Goal: Information Seeking & Learning: Learn about a topic

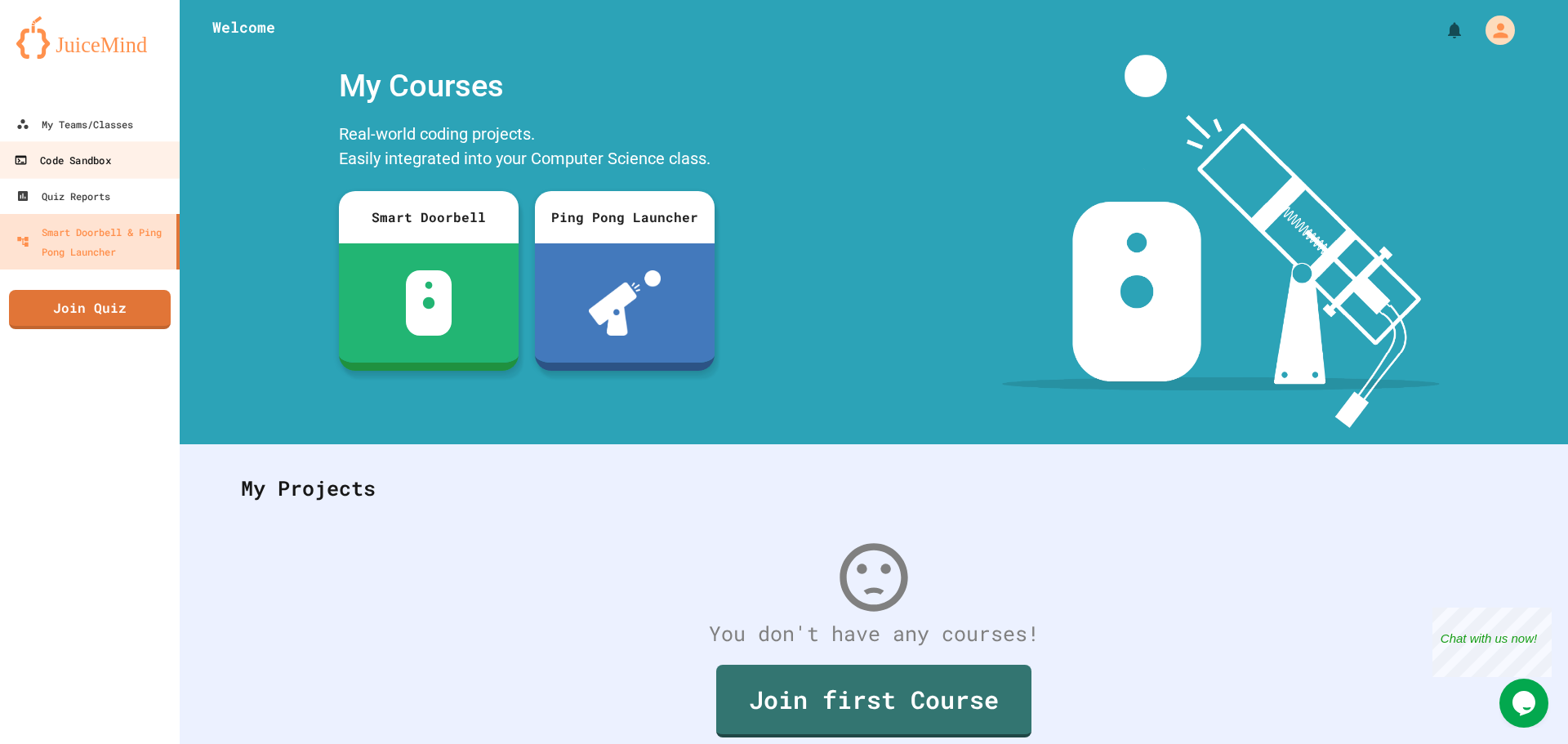
click at [134, 145] on link "Code Sandbox" at bounding box center [90, 160] width 185 height 36
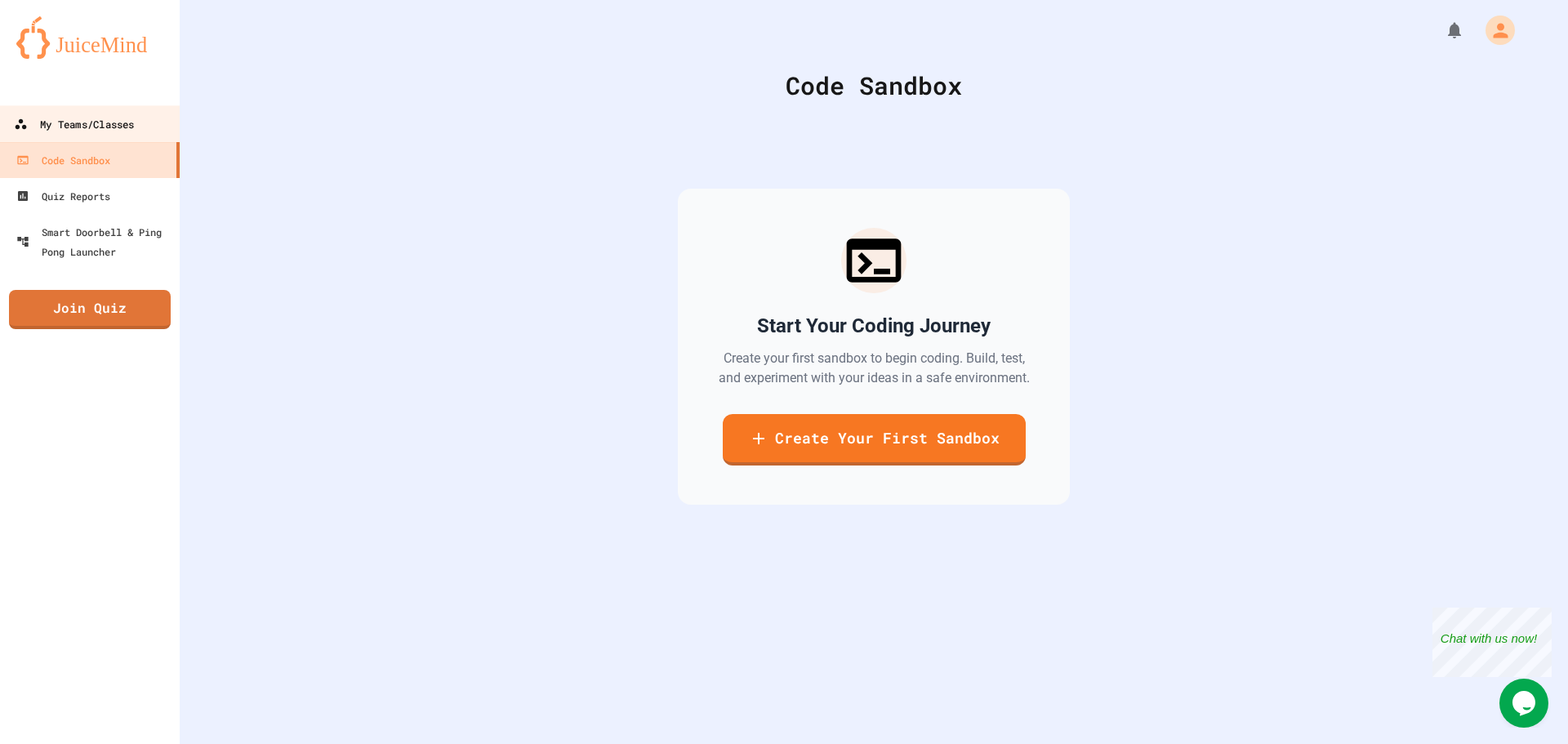
click at [129, 116] on div "My Teams/Classes" at bounding box center [74, 124] width 120 height 20
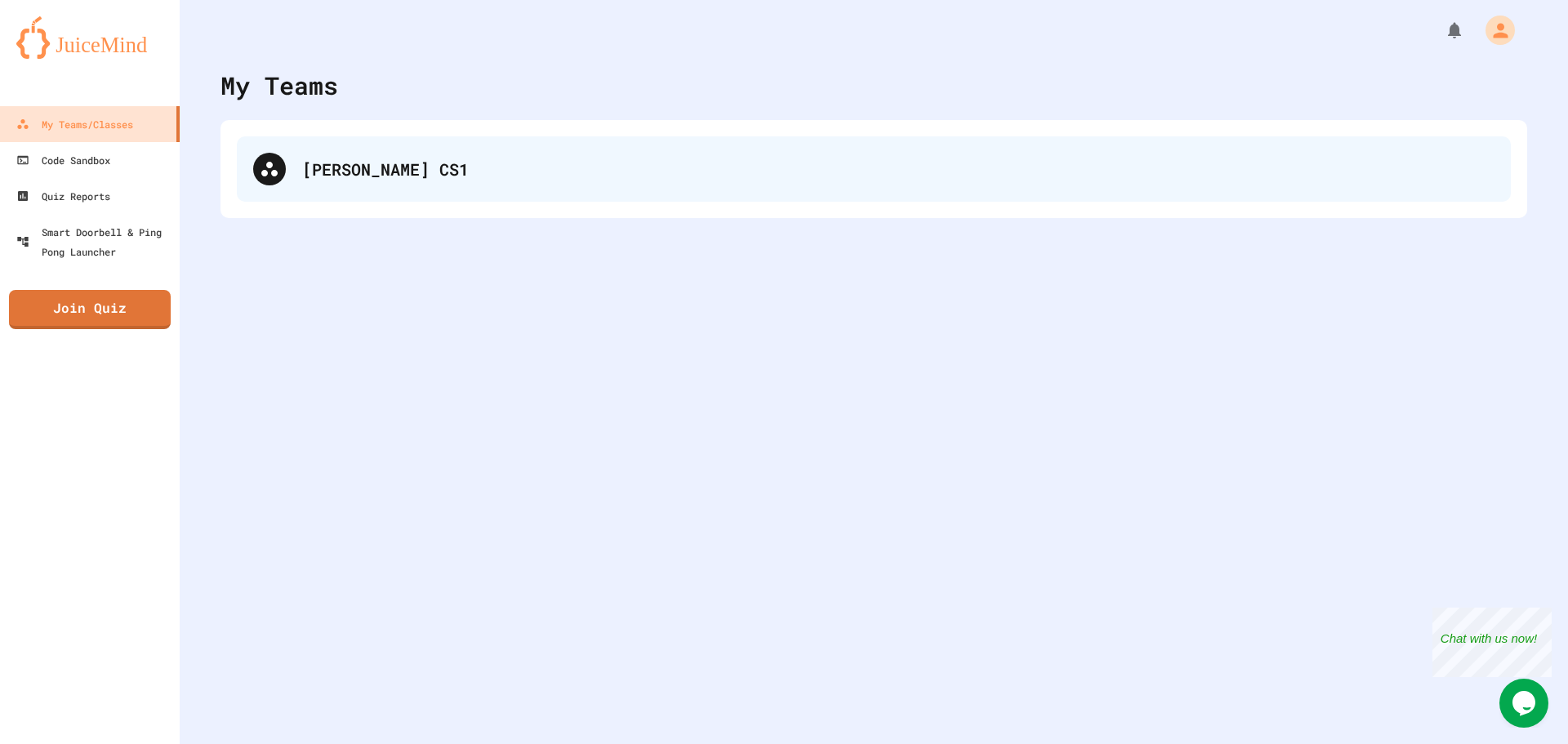
click at [363, 161] on div "[PERSON_NAME] CS1" at bounding box center [898, 169] width 1193 height 25
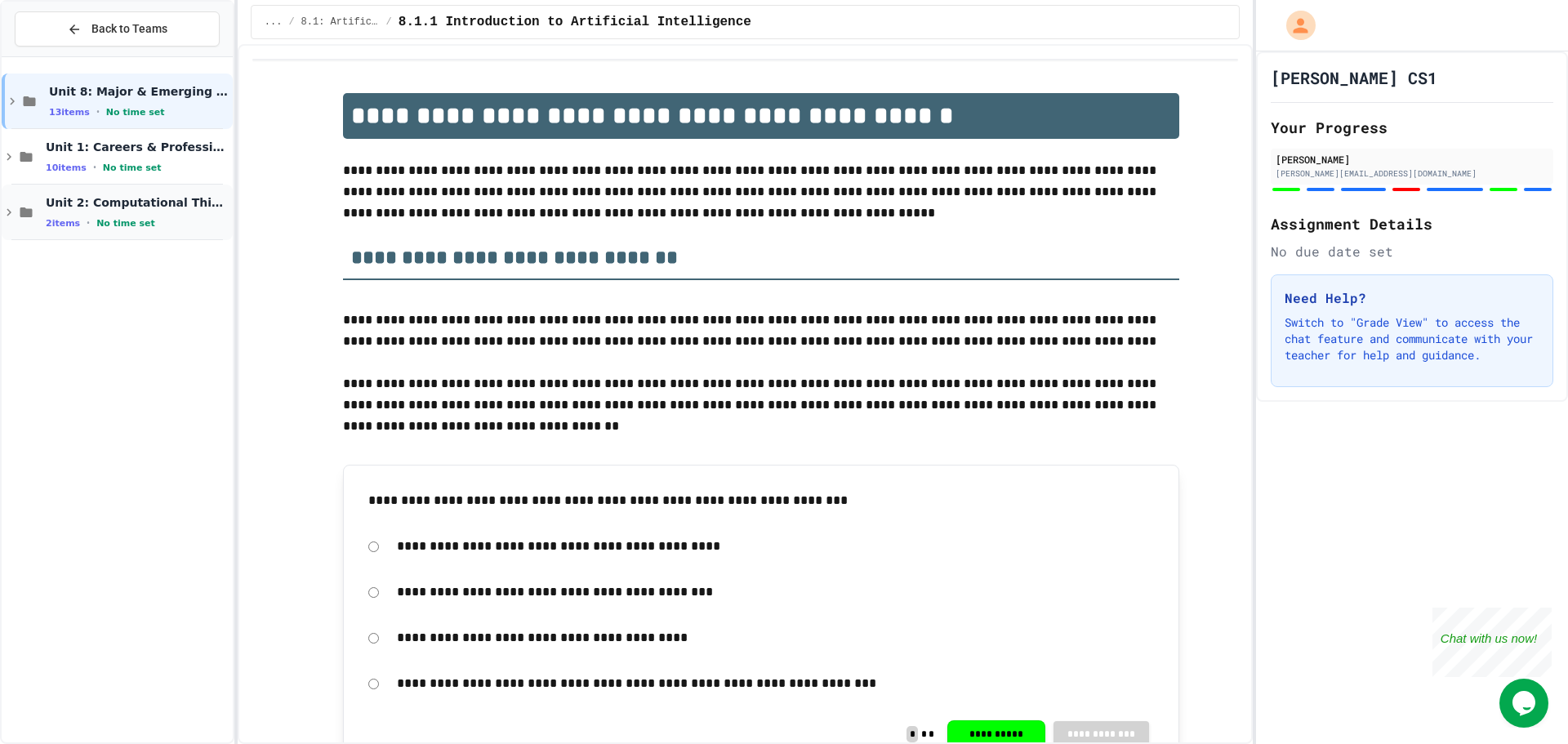
click at [46, 233] on div "Unit 2: Computational Thinking & Problem-Solving 2 items • No time set" at bounding box center [117, 212] width 231 height 55
click at [172, 251] on span "2.1: Foundations of Computational Thinking" at bounding box center [145, 258] width 169 height 15
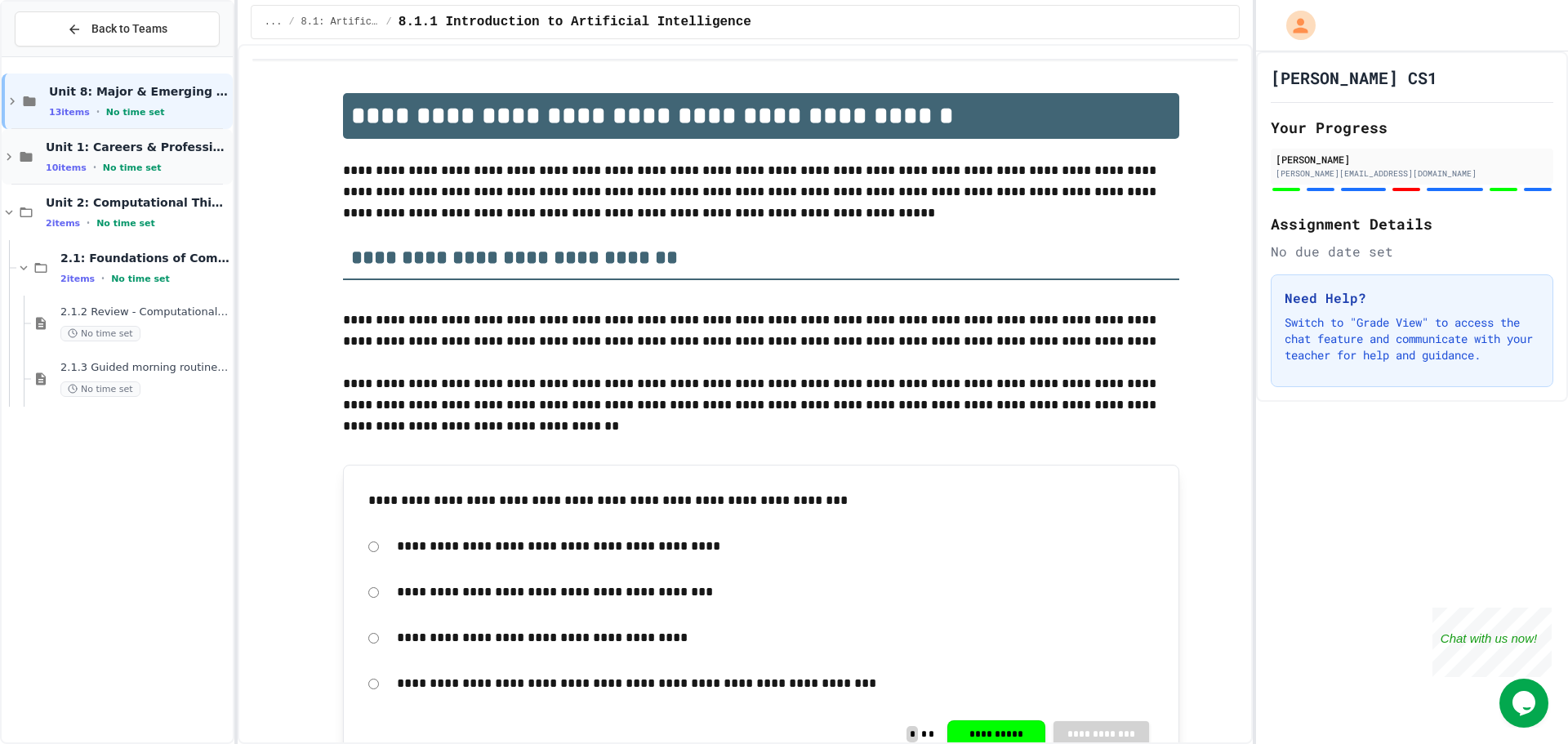
click at [11, 149] on div "Unit 1: Careers & Professionalism 10 items • No time set" at bounding box center [117, 156] width 231 height 55
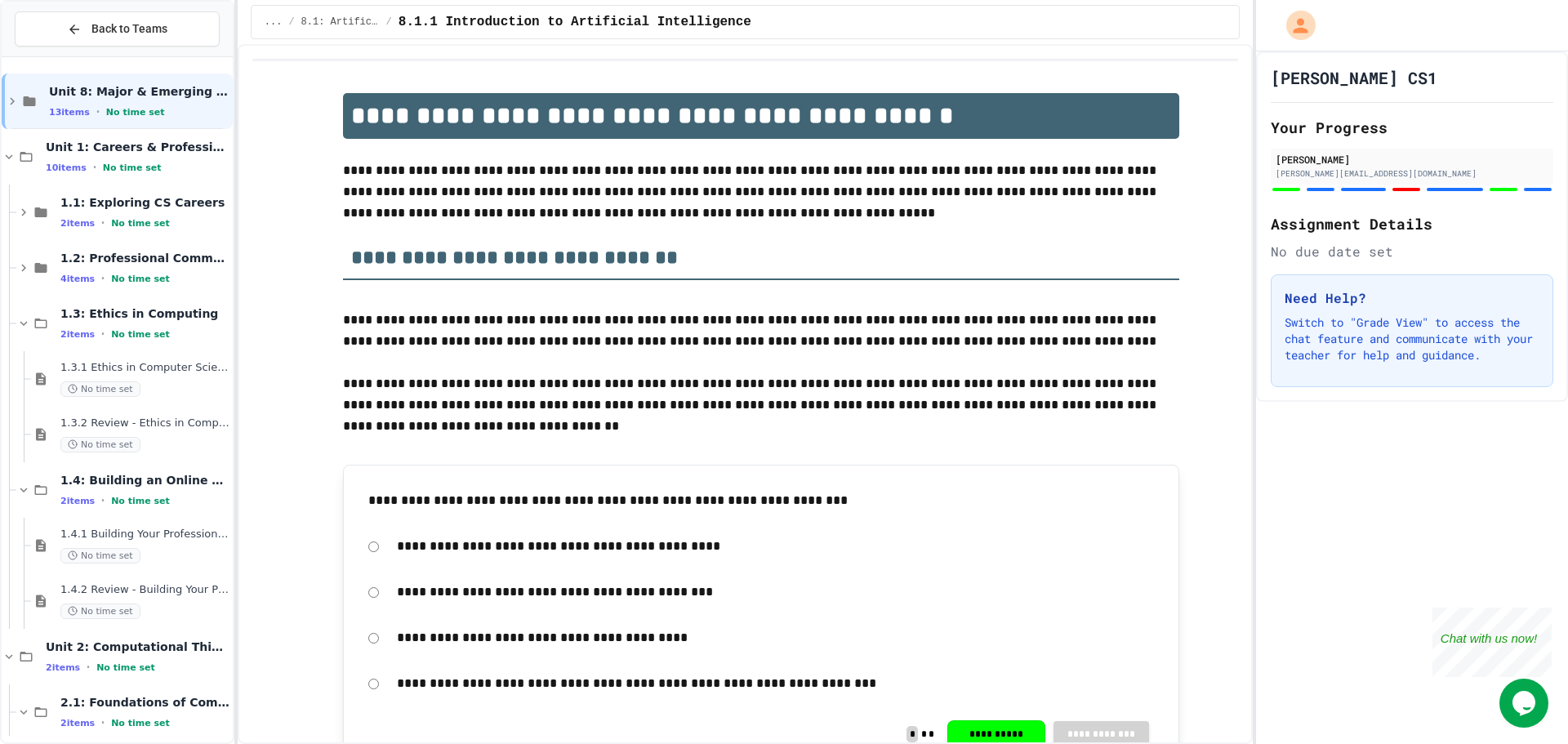
click at [0, 154] on div "Back to Teams Unit 8: Major & Emerging Technologies 13 items • No time set Unit…" at bounding box center [117, 372] width 234 height 744
click at [1, 154] on div "Back to Teams Unit 8: Major & Emerging Technologies 13 items • No time set Unit…" at bounding box center [117, 372] width 234 height 744
click at [8, 154] on icon at bounding box center [9, 157] width 15 height 15
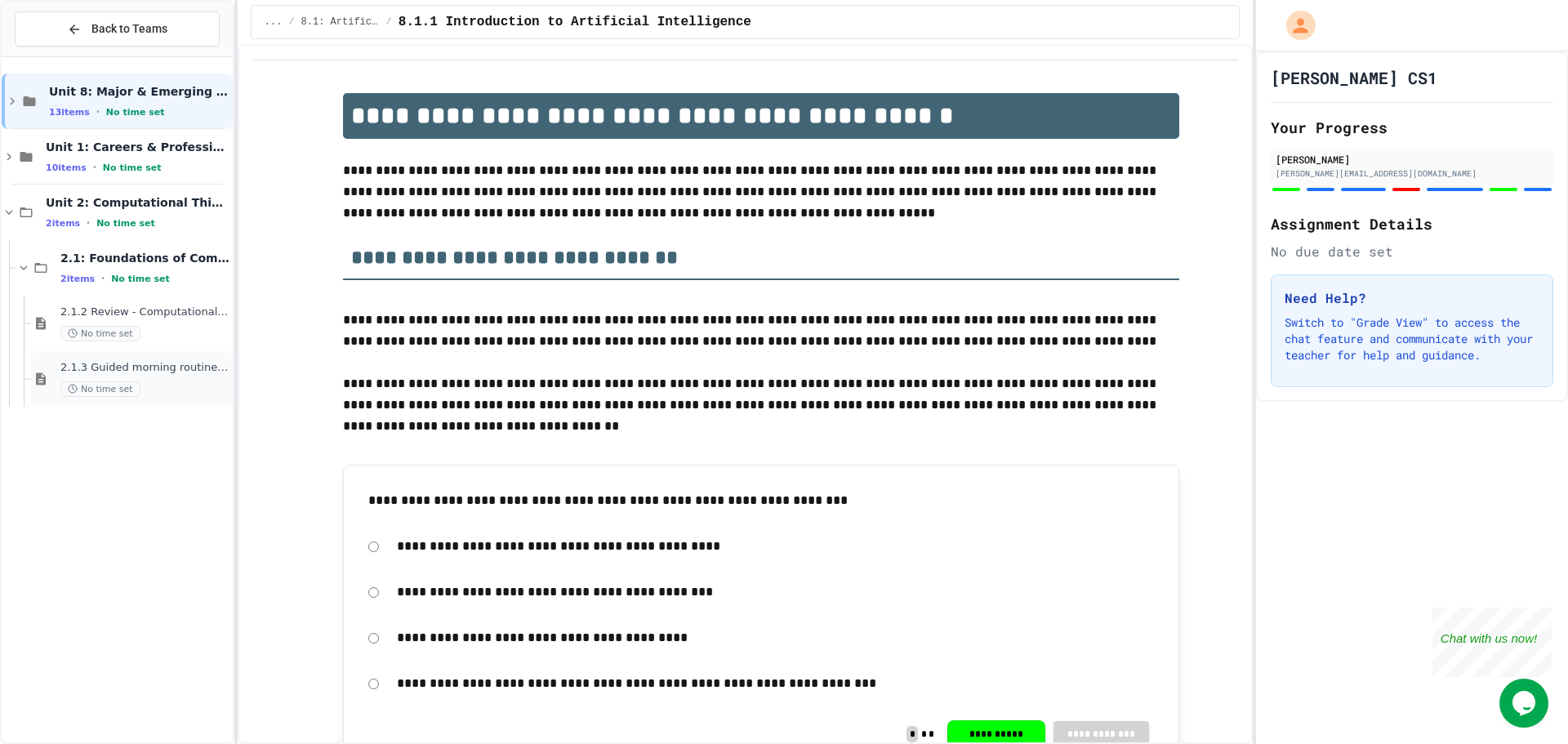
click at [104, 353] on div "2.1.3 Guided morning routine flowchart No time set" at bounding box center [132, 379] width 202 height 55
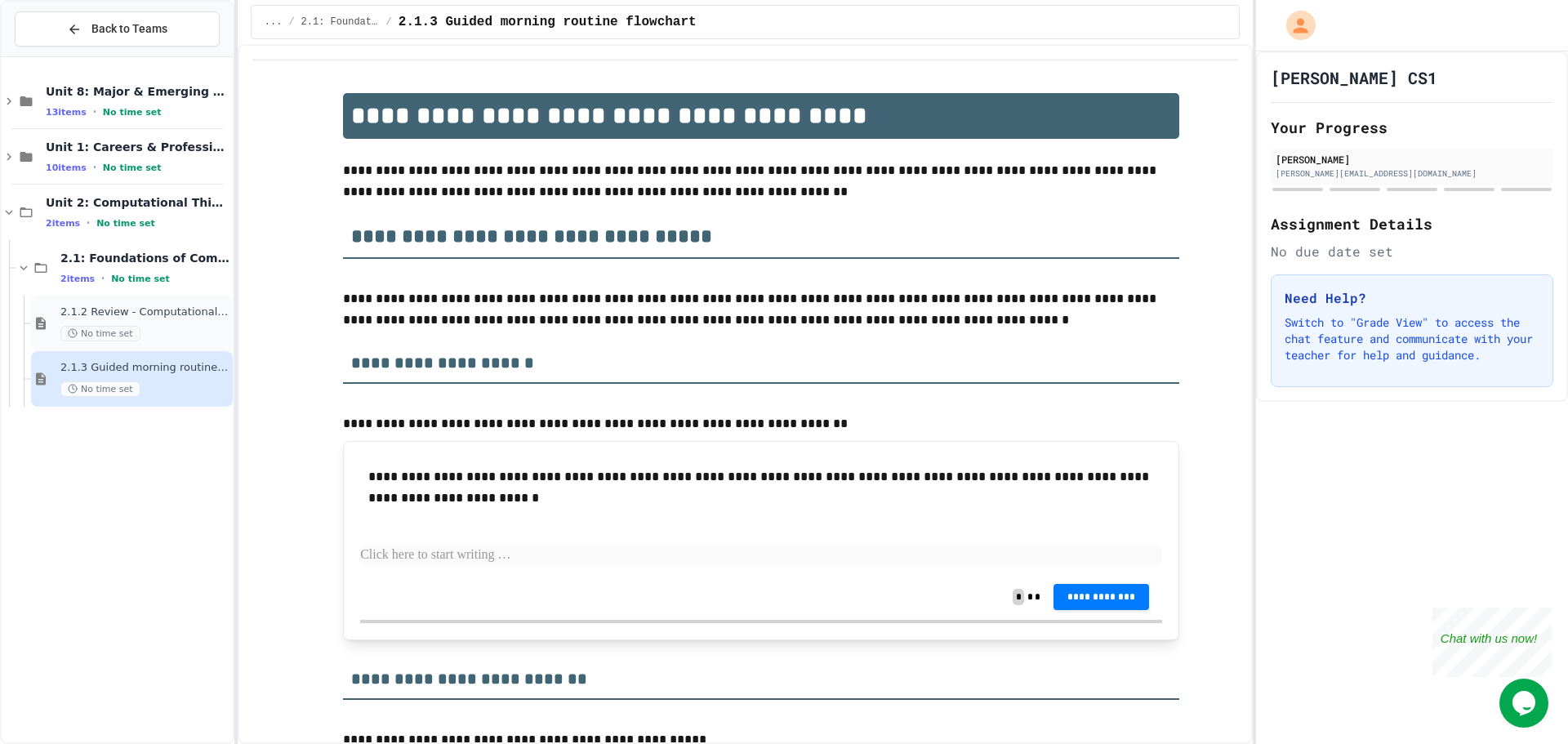
click at [158, 317] on span "2.1.2 Review - Computational Thinking and Problem Solving" at bounding box center [145, 312] width 169 height 14
